Goal: Check status: Check status

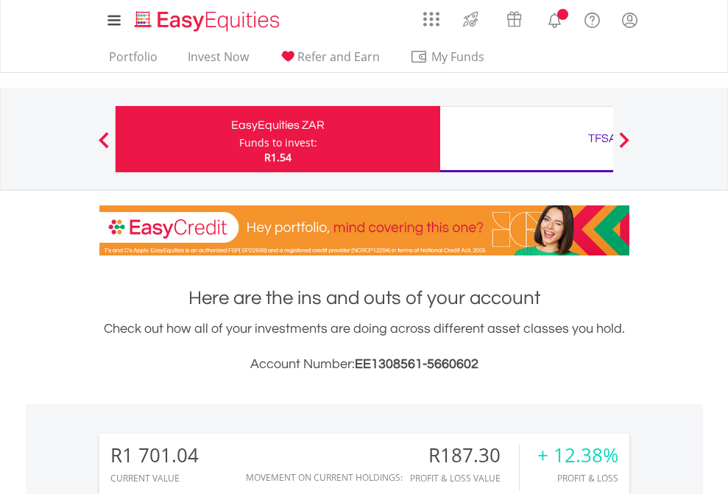
scroll to position [141, 231]
click at [239, 139] on div "Funds to invest:" at bounding box center [278, 142] width 78 height 15
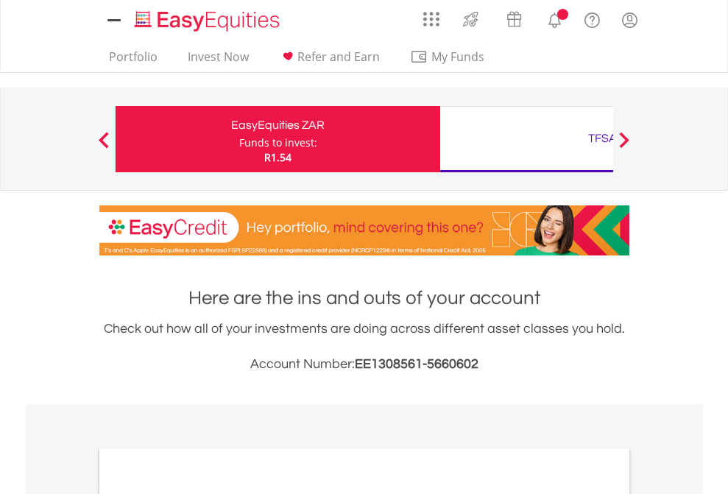
scroll to position [885, 0]
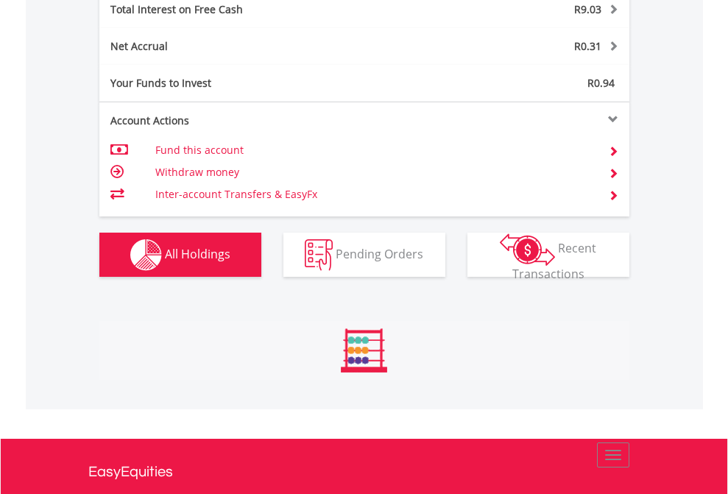
scroll to position [141, 231]
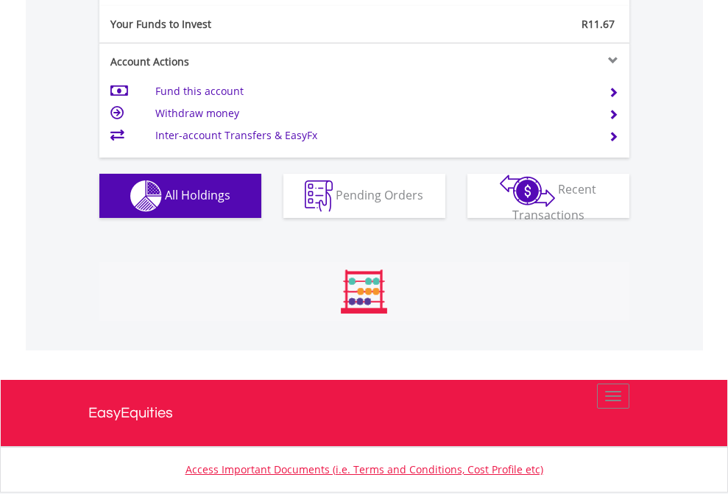
scroll to position [1638, 0]
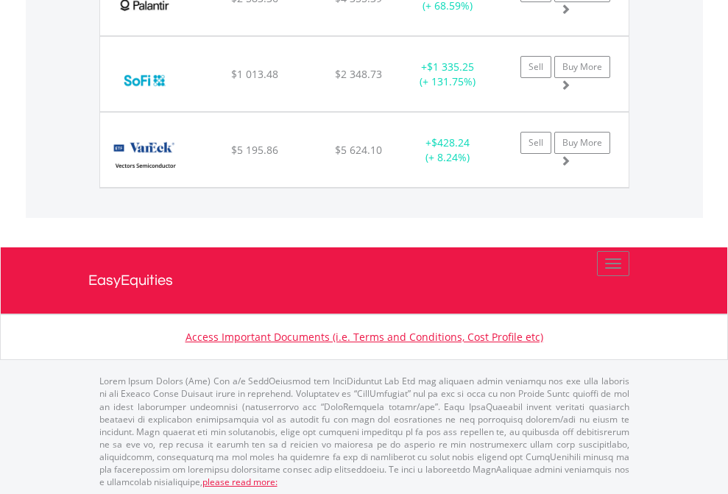
scroll to position [141, 231]
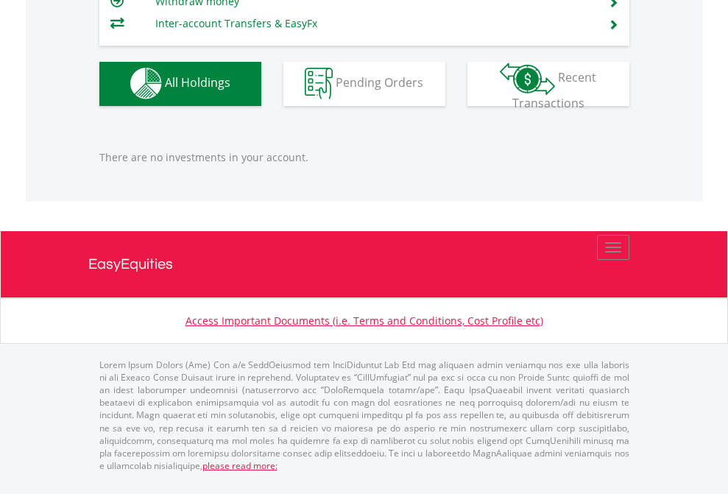
scroll to position [141, 231]
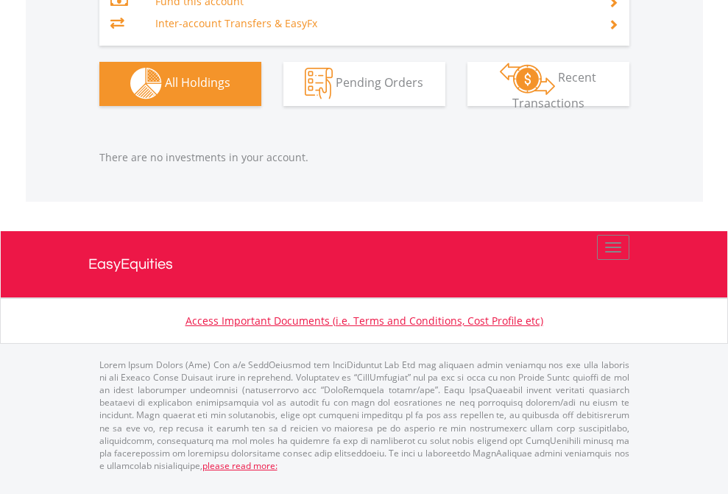
scroll to position [1458, 0]
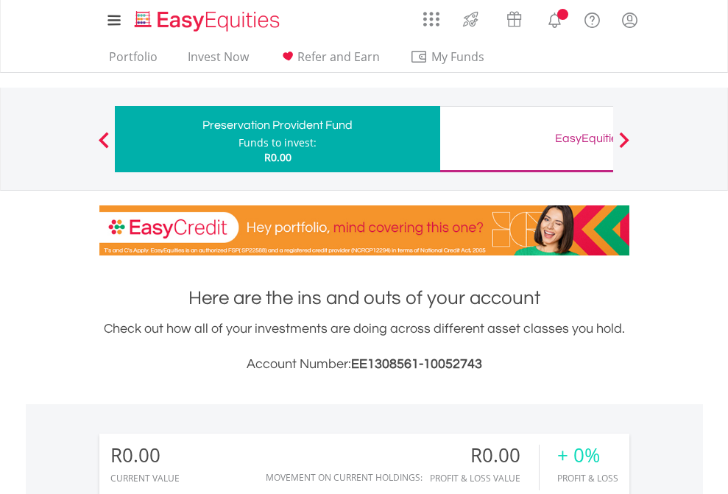
scroll to position [1094, 0]
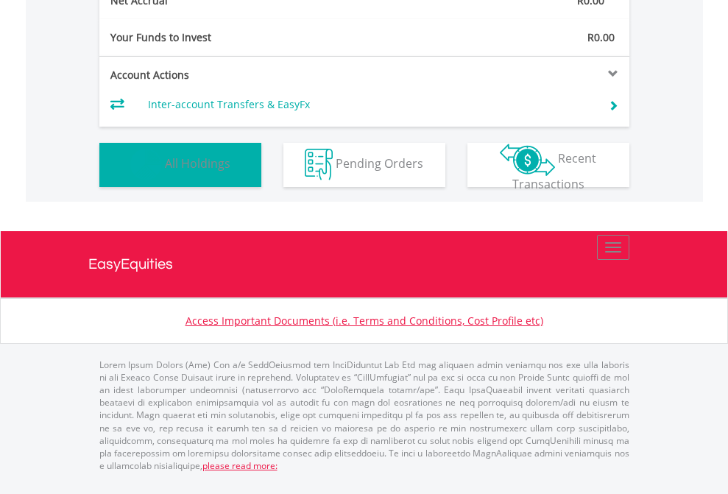
click at [165, 172] on span "All Holdings" at bounding box center [198, 163] width 66 height 16
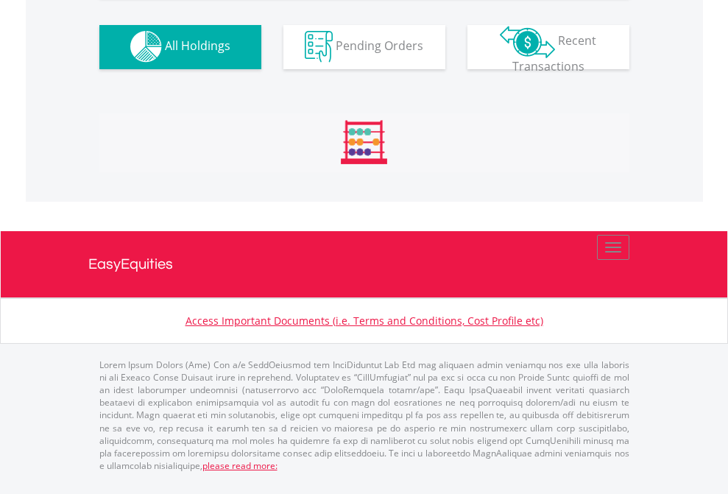
scroll to position [1458, 0]
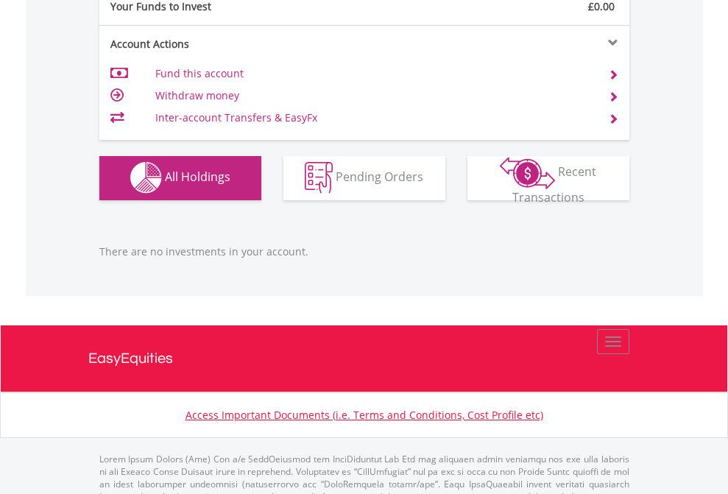
scroll to position [1458, 0]
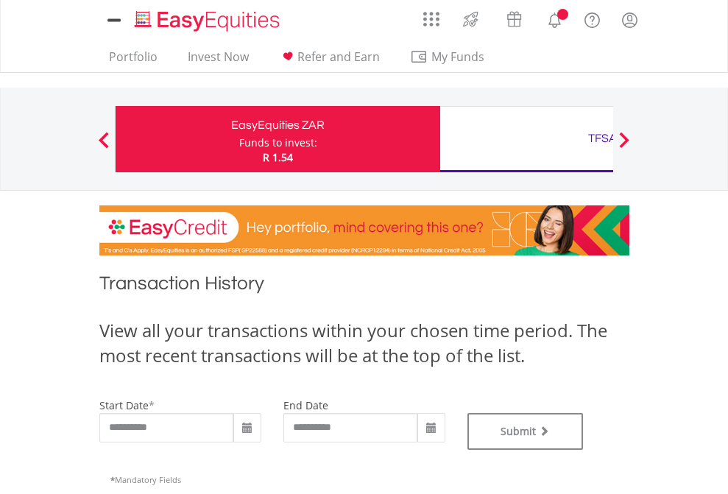
type input "**********"
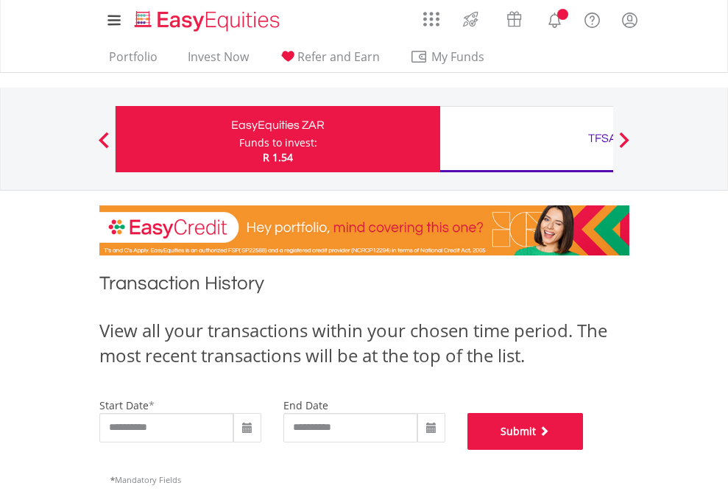
click at [584, 450] on button "Submit" at bounding box center [526, 431] width 116 height 37
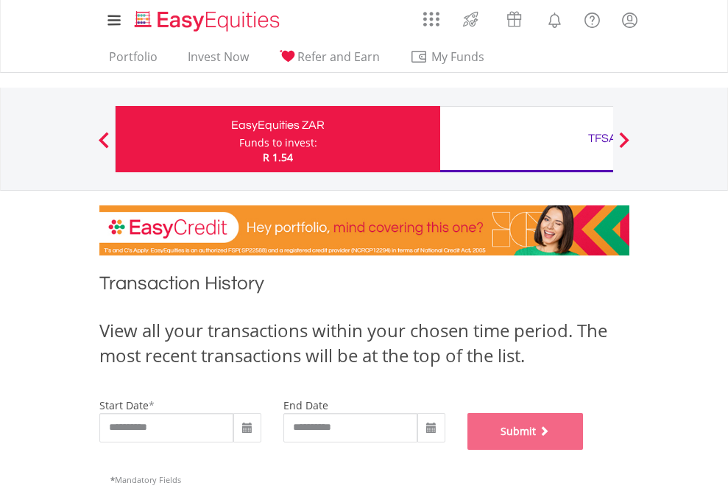
scroll to position [597, 0]
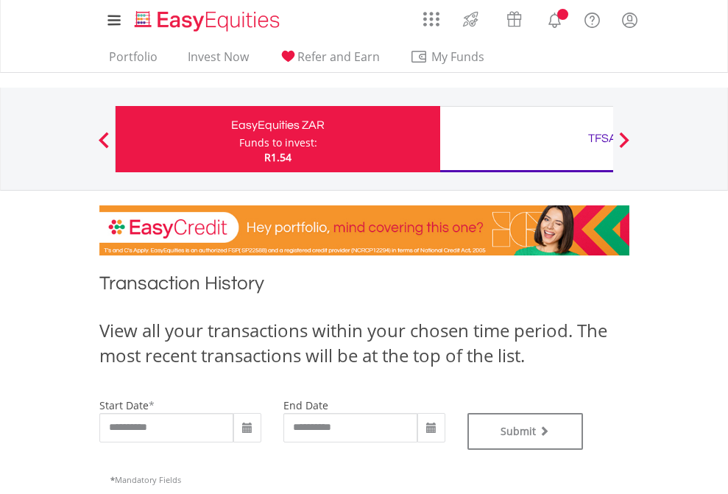
click at [526, 139] on div "TFSA" at bounding box center [602, 138] width 307 height 21
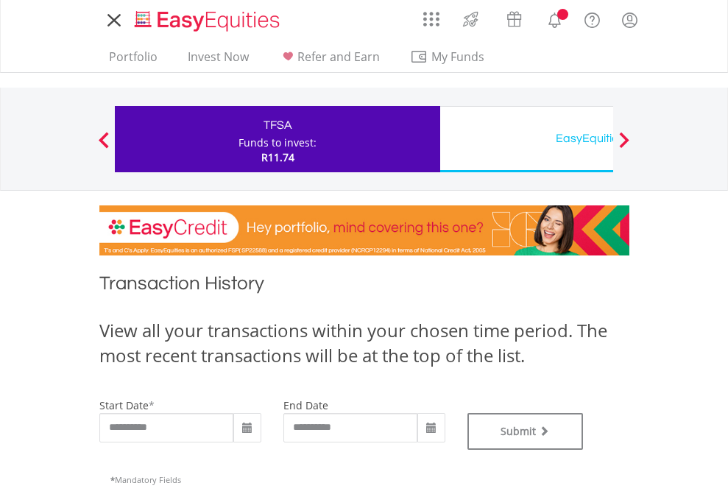
type input "**********"
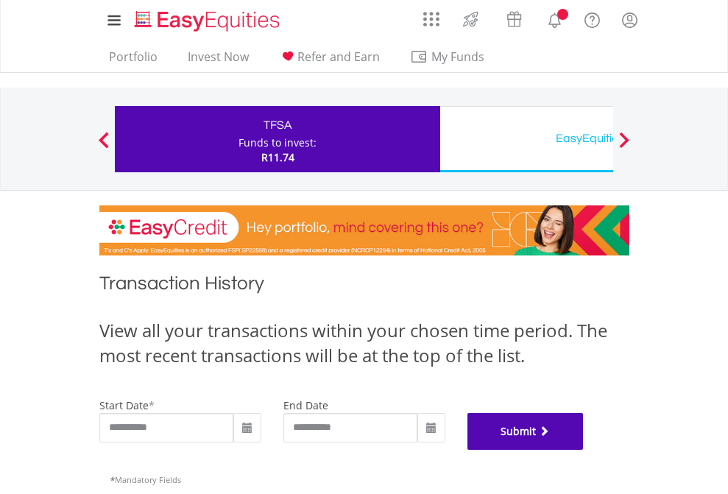
click at [584, 450] on button "Submit" at bounding box center [526, 431] width 116 height 37
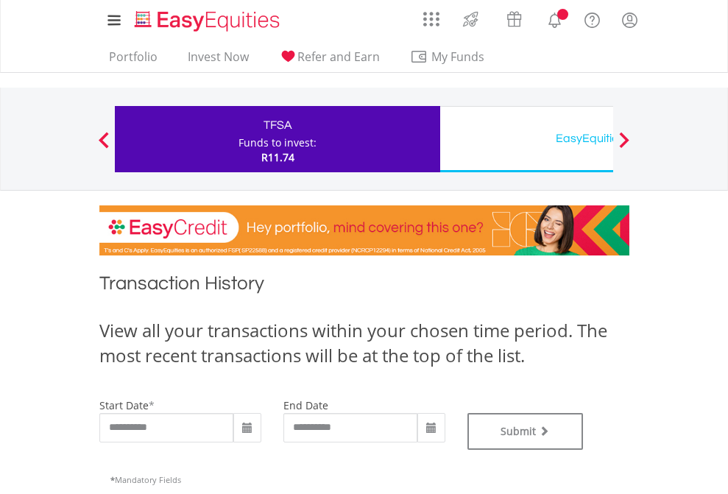
click at [526, 139] on div "EasyEquities USD" at bounding box center [602, 138] width 307 height 21
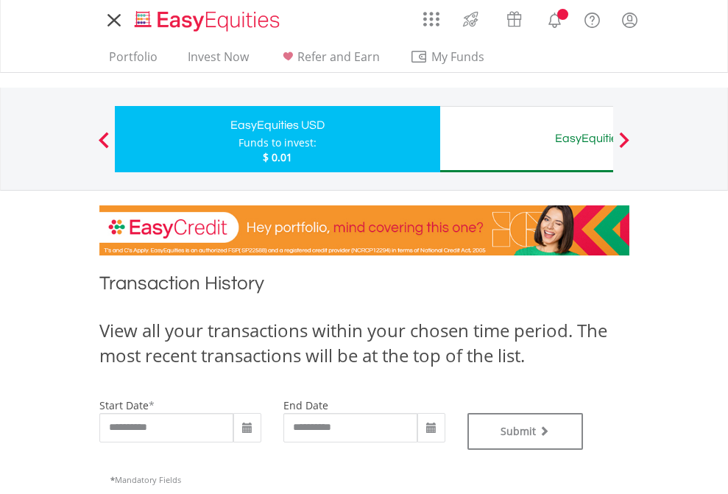
type input "**********"
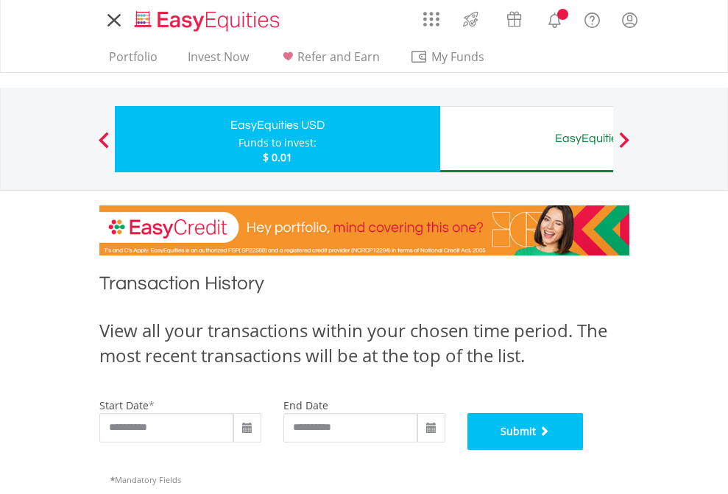
click at [584, 450] on button "Submit" at bounding box center [526, 431] width 116 height 37
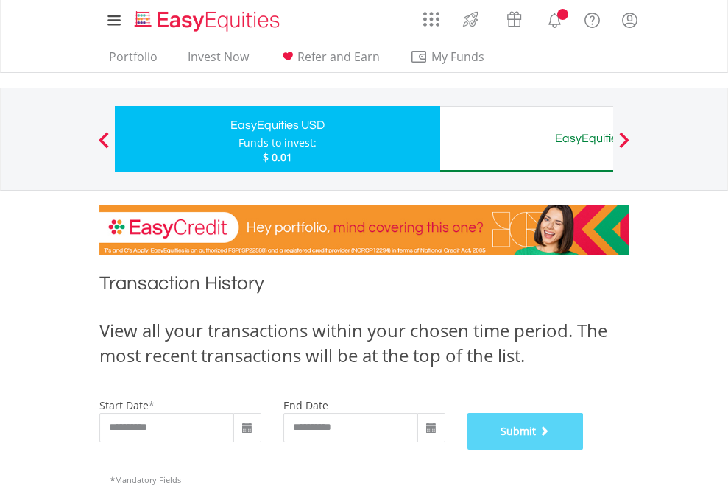
scroll to position [597, 0]
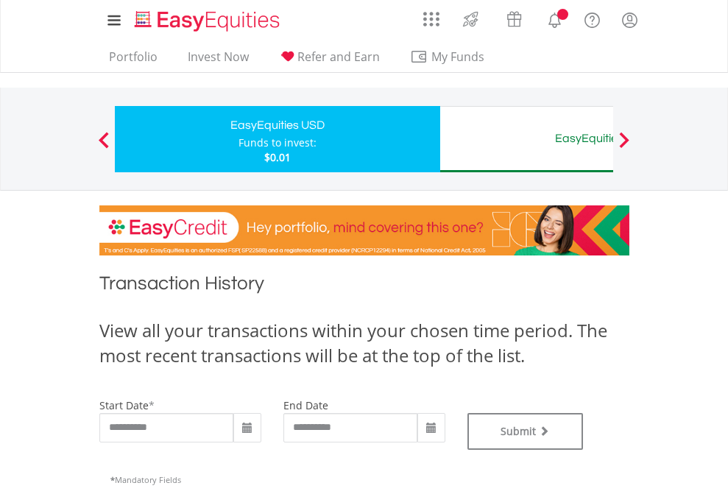
click at [526, 139] on div "EasyEquities AUD" at bounding box center [602, 138] width 307 height 21
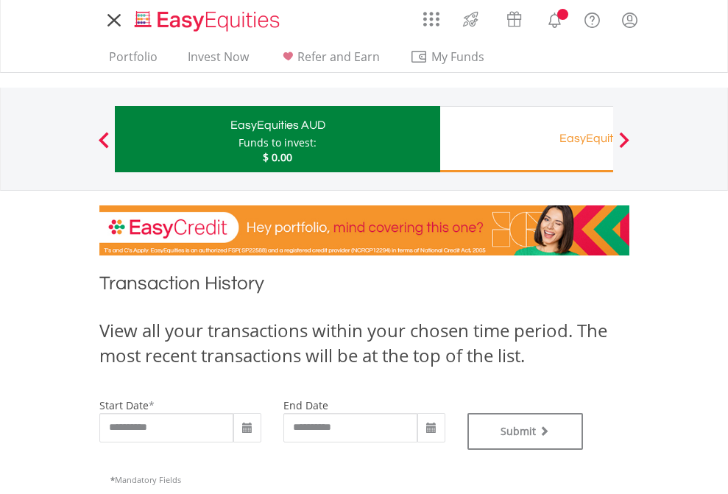
type input "**********"
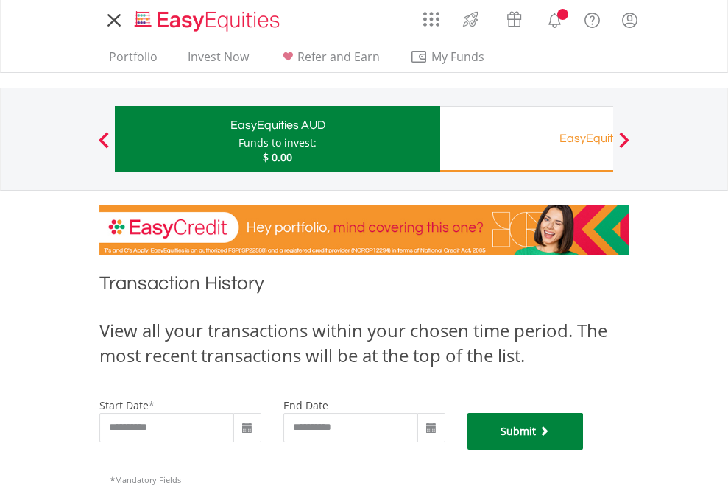
click at [584, 450] on button "Submit" at bounding box center [526, 431] width 116 height 37
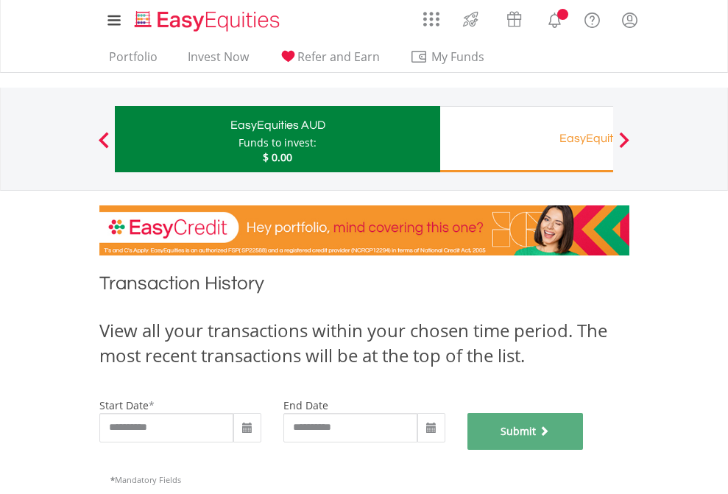
scroll to position [597, 0]
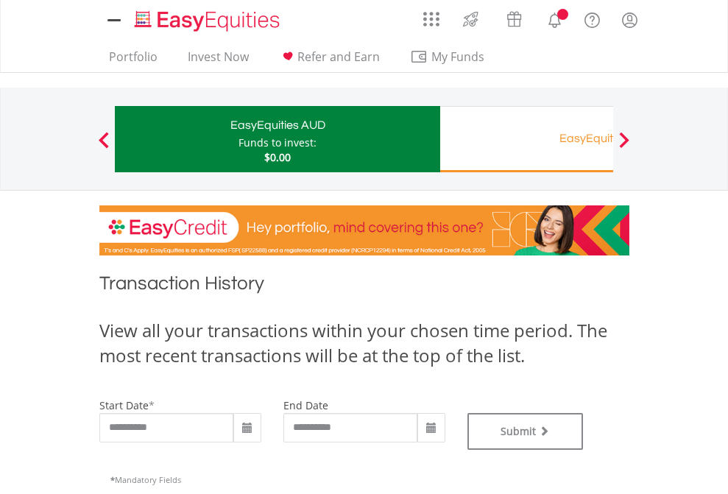
click at [526, 139] on div "EasyEquities RA" at bounding box center [602, 138] width 307 height 21
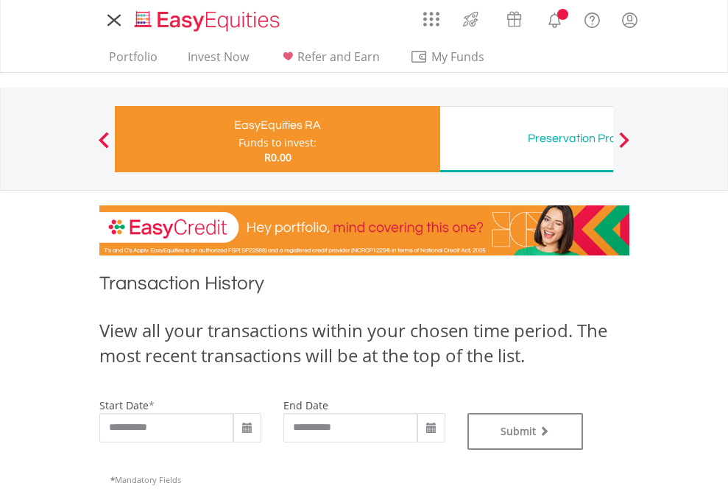
type input "**********"
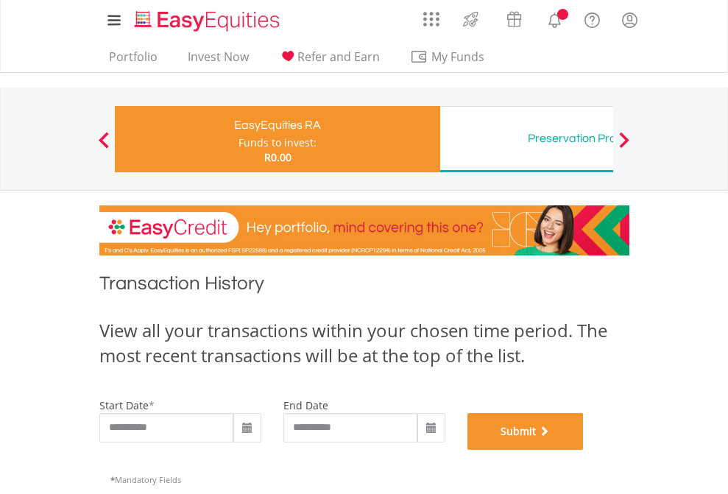
click at [584, 450] on button "Submit" at bounding box center [526, 431] width 116 height 37
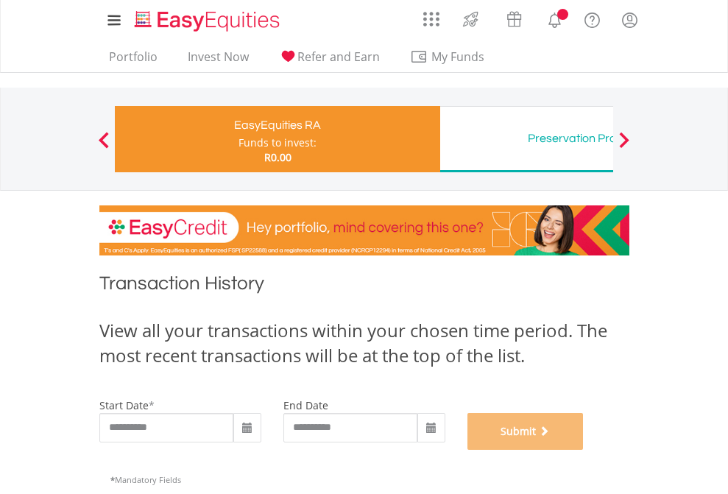
scroll to position [597, 0]
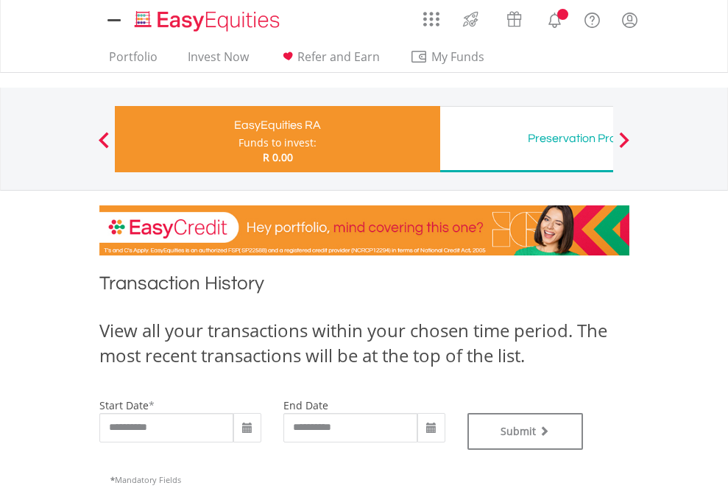
click at [526, 139] on div "Preservation Provident Fund" at bounding box center [602, 138] width 307 height 21
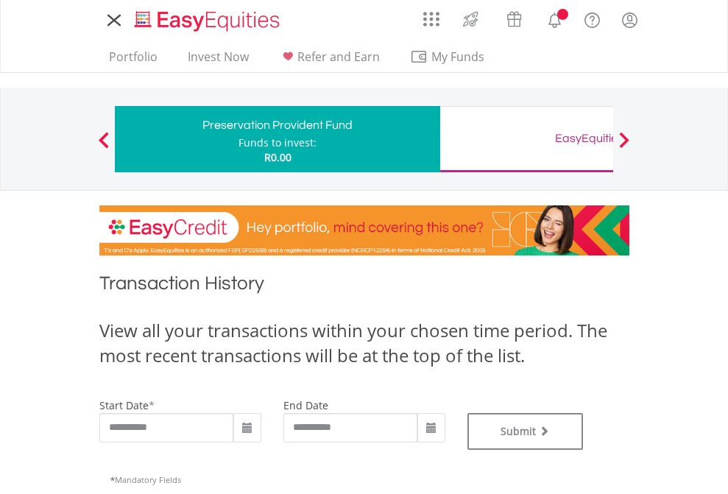
type input "**********"
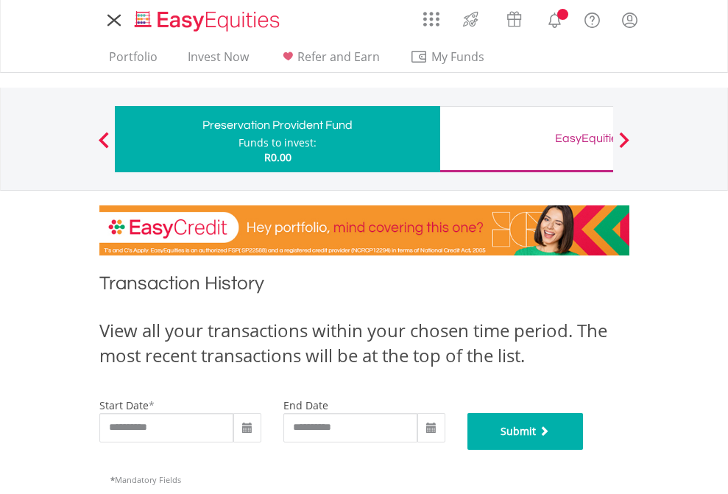
click at [584, 450] on button "Submit" at bounding box center [526, 431] width 116 height 37
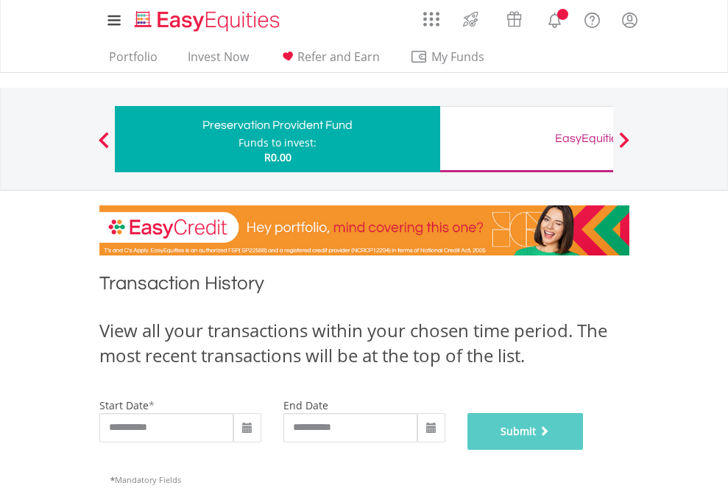
scroll to position [597, 0]
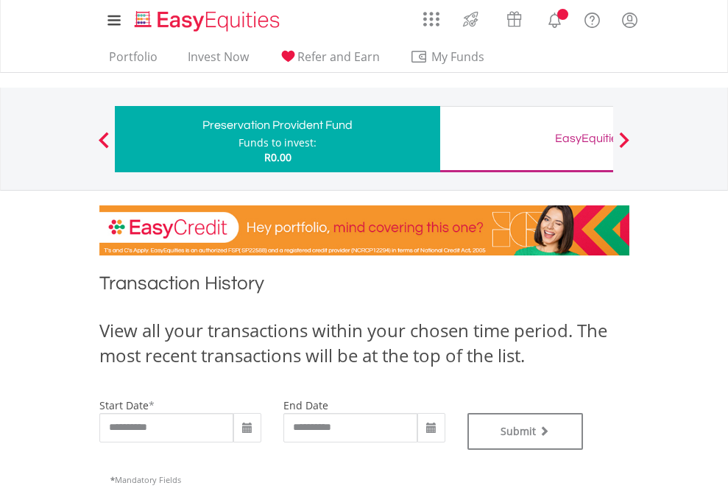
click at [526, 139] on div "EasyEquities GBP" at bounding box center [602, 138] width 307 height 21
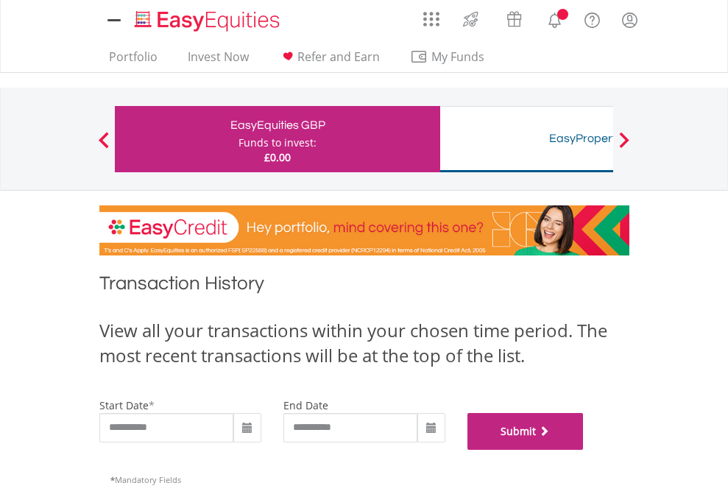
click at [584, 450] on button "Submit" at bounding box center [526, 431] width 116 height 37
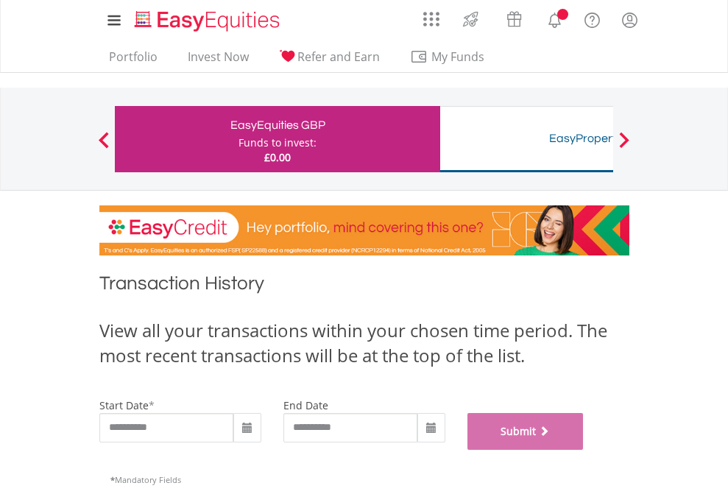
scroll to position [597, 0]
